Goal: Information Seeking & Learning: Learn about a topic

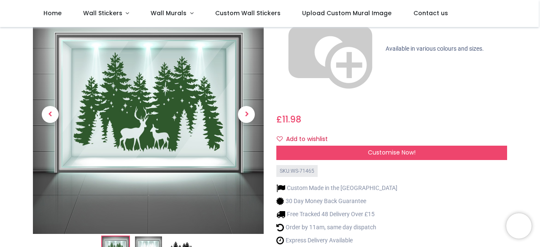
click at [179, 236] on img at bounding box center [181, 249] width 27 height 27
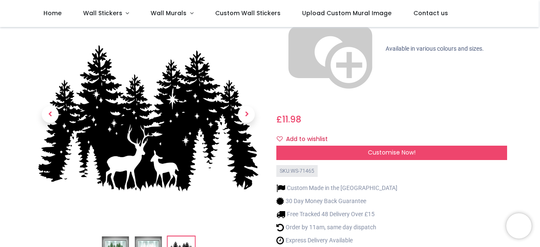
click at [184, 100] on img at bounding box center [148, 118] width 231 height 231
click at [189, 108] on img at bounding box center [148, 118] width 231 height 231
click at [187, 108] on img at bounding box center [148, 118] width 231 height 231
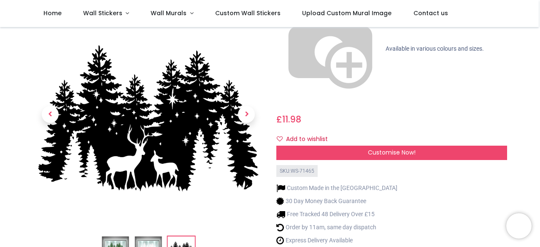
click at [187, 108] on img at bounding box center [148, 118] width 231 height 231
click at [205, 108] on img at bounding box center [148, 118] width 231 height 231
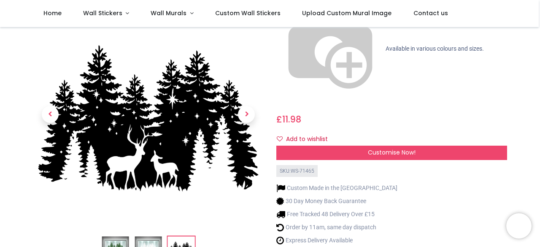
click at [242, 106] on link at bounding box center [246, 115] width 35 height 156
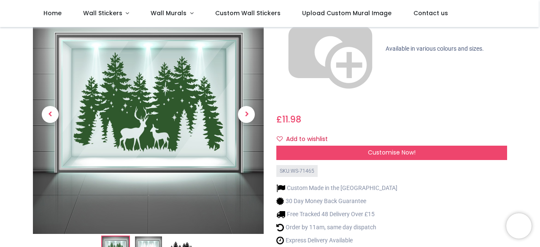
click at [242, 105] on link at bounding box center [246, 115] width 35 height 156
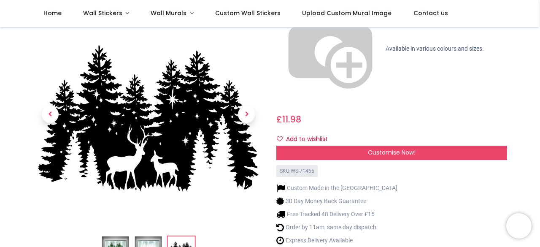
click at [37, 66] on link at bounding box center [50, 115] width 35 height 156
click at [37, 69] on link at bounding box center [50, 115] width 35 height 156
click at [34, 77] on link at bounding box center [50, 115] width 35 height 156
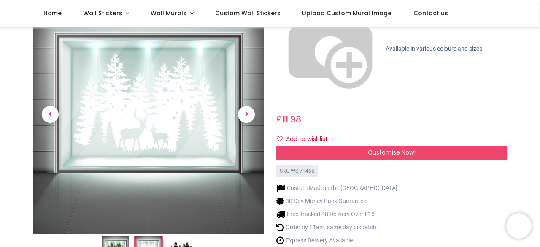
click at [181, 236] on img at bounding box center [181, 249] width 27 height 27
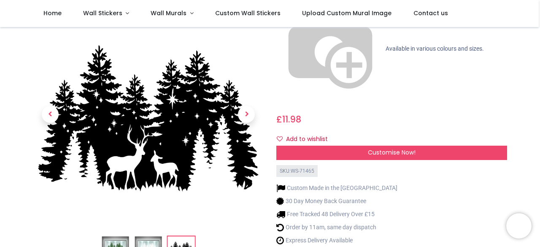
click at [57, 106] on span "Previous" at bounding box center [50, 114] width 17 height 17
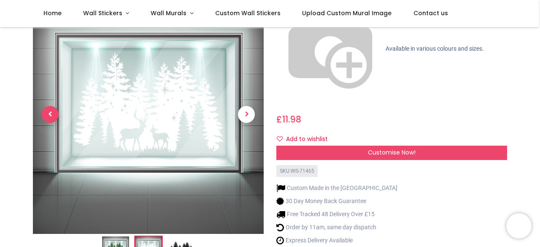
scroll to position [127, 0]
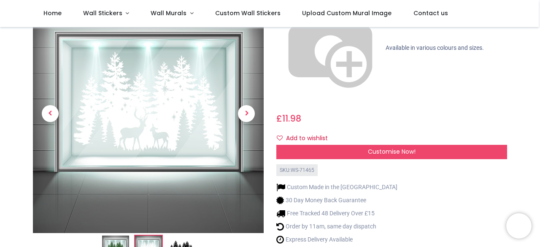
click at [175, 235] on img at bounding box center [181, 248] width 27 height 27
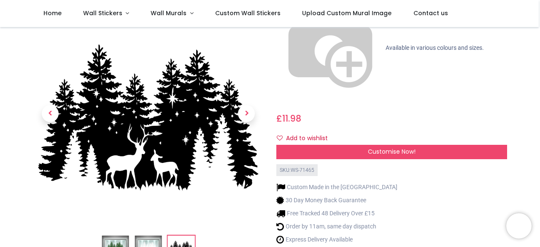
click at [207, 78] on img at bounding box center [148, 118] width 231 height 231
click at [185, 78] on img at bounding box center [148, 118] width 231 height 231
